Goal: Transaction & Acquisition: Purchase product/service

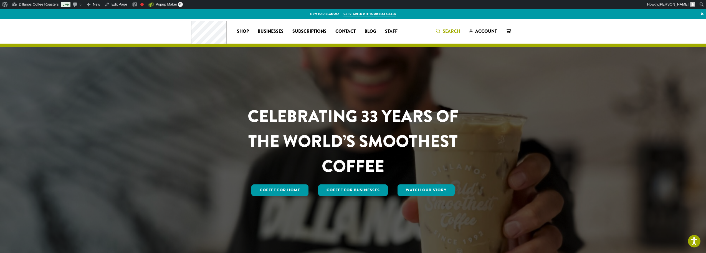
click at [451, 31] on span "Search" at bounding box center [451, 31] width 17 height 6
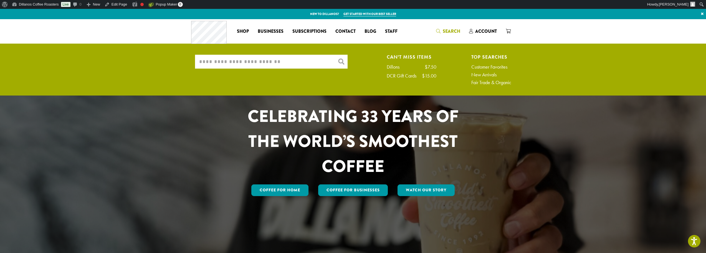
click at [312, 62] on input "What are you searching for?" at bounding box center [271, 62] width 153 height 14
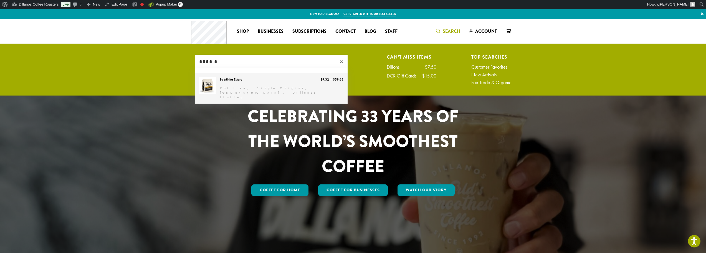
type input "******"
click at [235, 78] on link "La Minita Estate" at bounding box center [271, 88] width 153 height 31
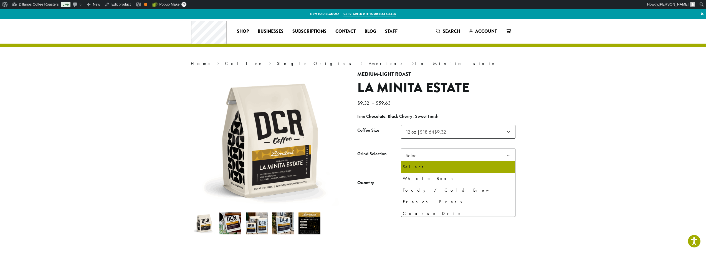
click at [422, 156] on span "Select" at bounding box center [414, 155] width 20 height 11
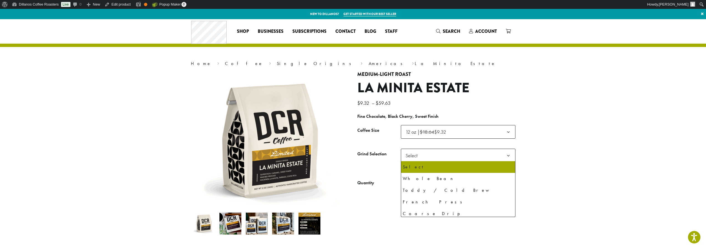
select select "*********"
select select "**********"
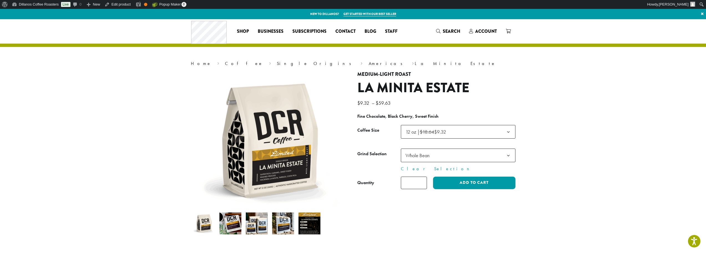
type input "*"
click at [422, 181] on input "*" at bounding box center [414, 183] width 26 height 12
click at [448, 185] on button "Add to cart" at bounding box center [474, 183] width 82 height 12
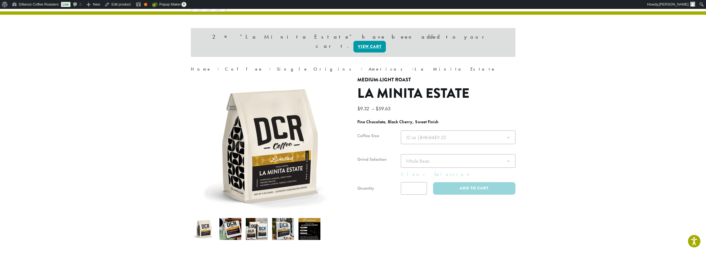
scroll to position [28, 0]
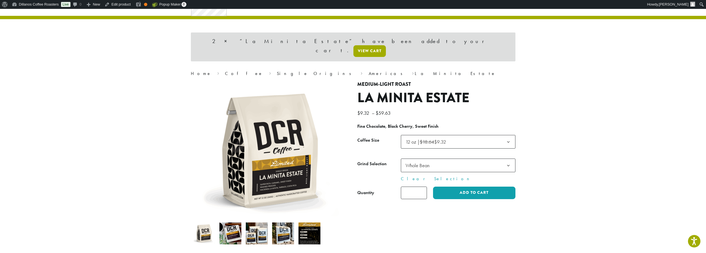
click at [386, 45] on link "View cart" at bounding box center [370, 51] width 32 height 12
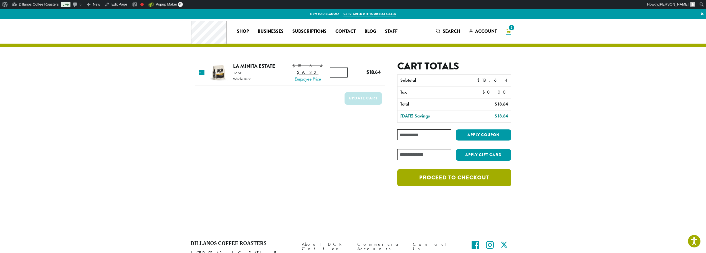
click at [471, 185] on link "Proceed to checkout" at bounding box center [454, 177] width 114 height 17
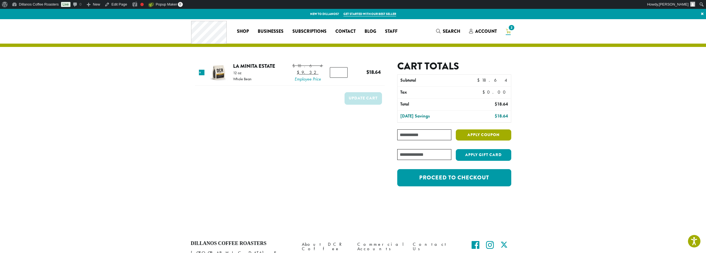
click at [475, 139] on button "Apply coupon" at bounding box center [484, 134] width 56 height 11
click at [441, 139] on input "Coupon:" at bounding box center [424, 134] width 54 height 11
type input "**********"
click at [501, 132] on button "Apply coupon" at bounding box center [484, 134] width 56 height 11
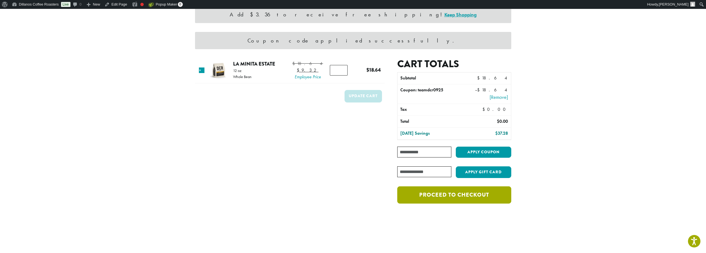
scroll to position [56, 0]
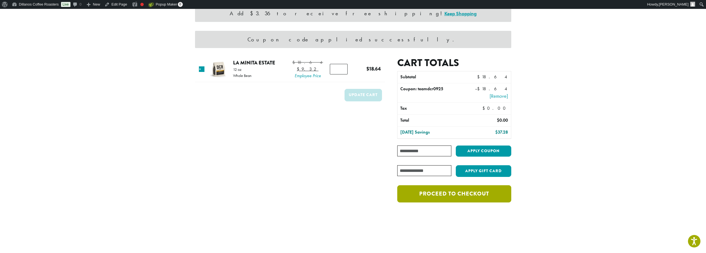
click at [451, 197] on link "Proceed to checkout" at bounding box center [454, 193] width 114 height 17
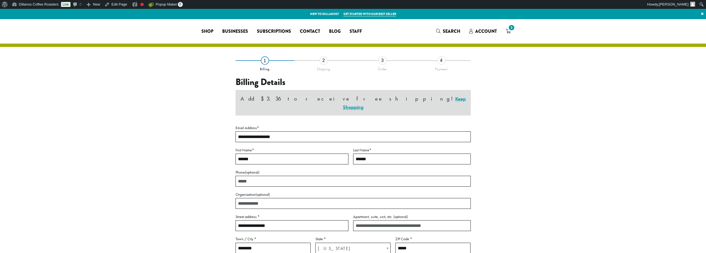
select select "**"
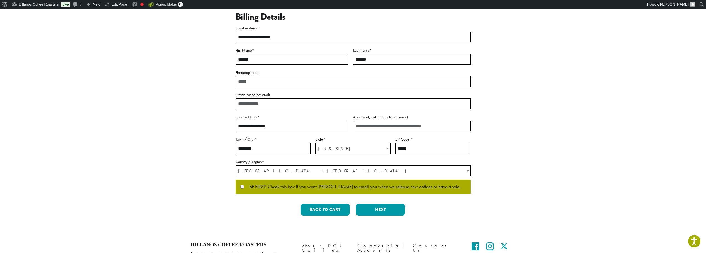
scroll to position [56, 0]
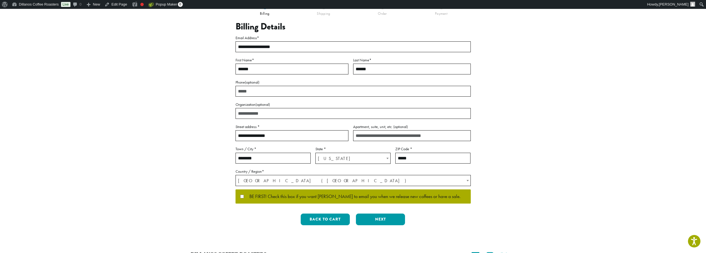
click at [386, 227] on div "Back to cart Previous Next" at bounding box center [353, 221] width 235 height 16
click at [381, 222] on button "Next" at bounding box center [380, 219] width 49 height 12
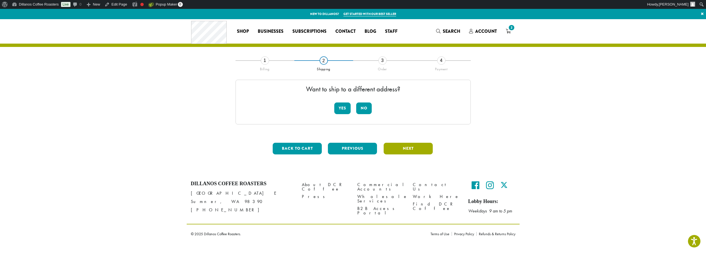
scroll to position [0, 0]
click at [365, 107] on button "No" at bounding box center [367, 108] width 16 height 12
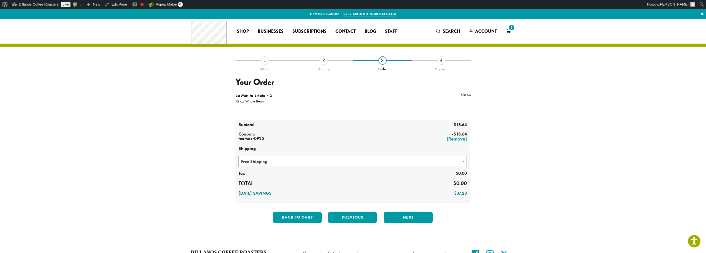
click at [334, 162] on span "Free Shipping" at bounding box center [353, 161] width 228 height 11
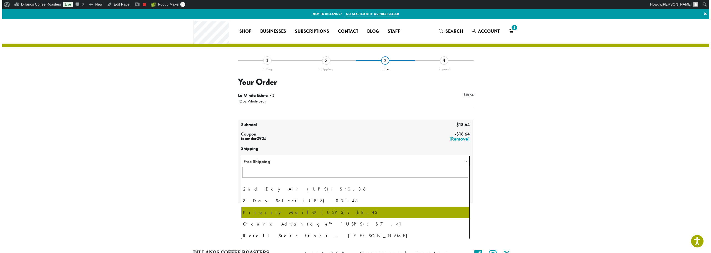
scroll to position [38, 0]
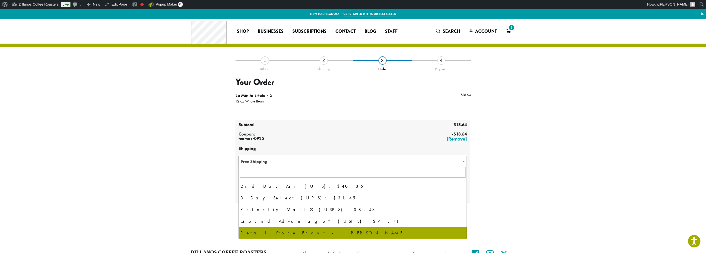
select select "**********"
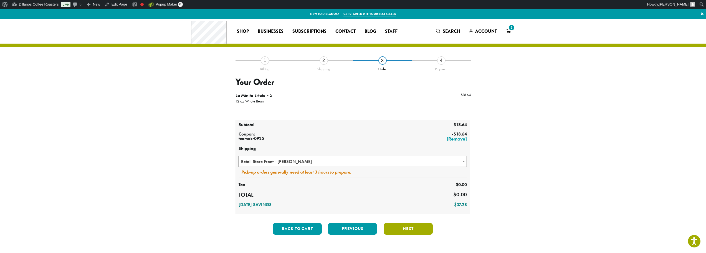
click at [420, 228] on button "Next" at bounding box center [408, 229] width 49 height 12
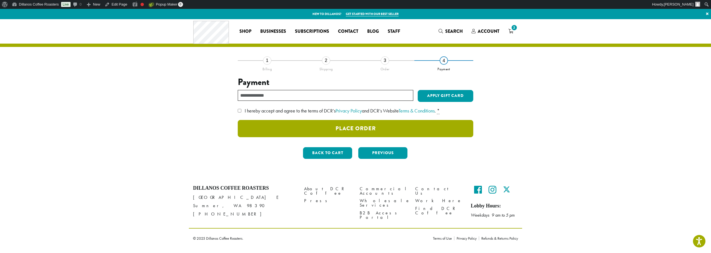
click at [260, 125] on button "Place Order" at bounding box center [355, 128] width 235 height 17
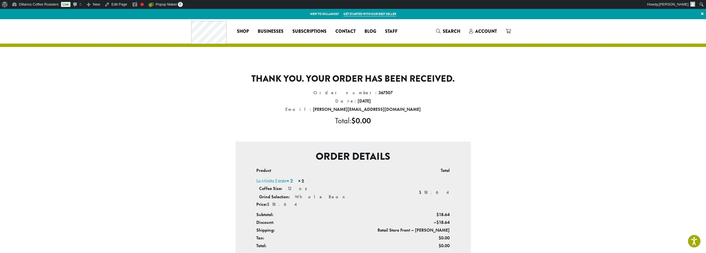
scroll to position [137, 0]
